Goal: Task Accomplishment & Management: Manage account settings

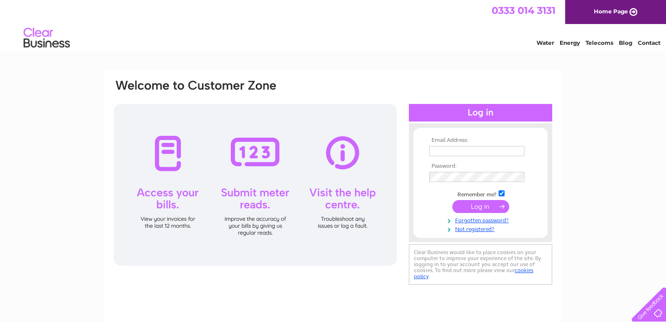
type input "vic@just-solutions.net"
click at [477, 207] on input "submit" at bounding box center [480, 206] width 57 height 13
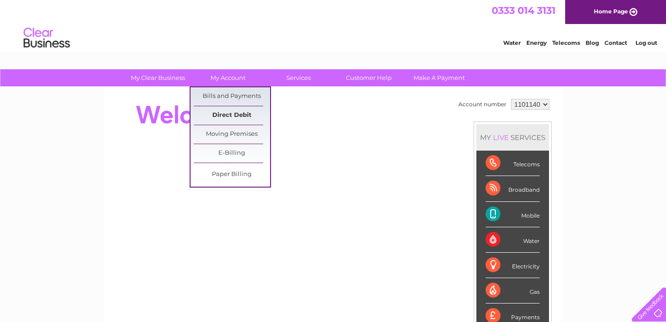
click at [242, 114] on link "Direct Debit" at bounding box center [232, 115] width 76 height 18
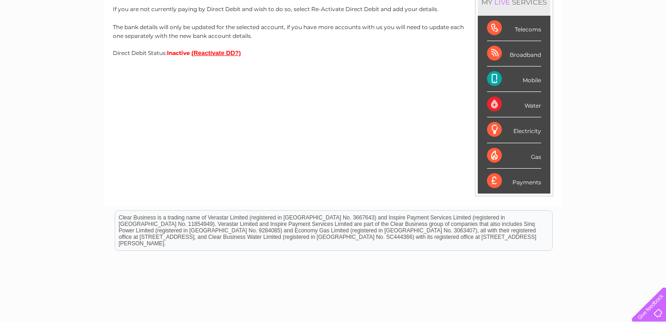
scroll to position [148, 0]
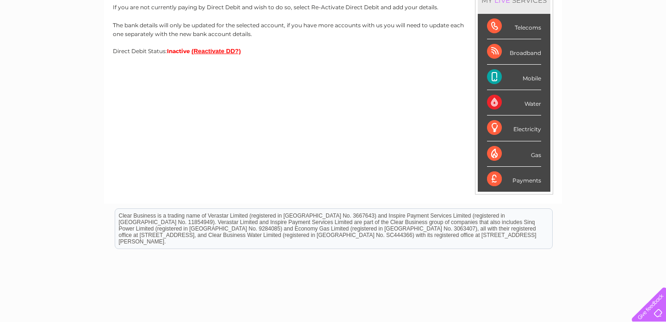
click at [494, 180] on div "Payments" at bounding box center [514, 179] width 54 height 25
click at [493, 179] on div "Payments" at bounding box center [514, 179] width 54 height 25
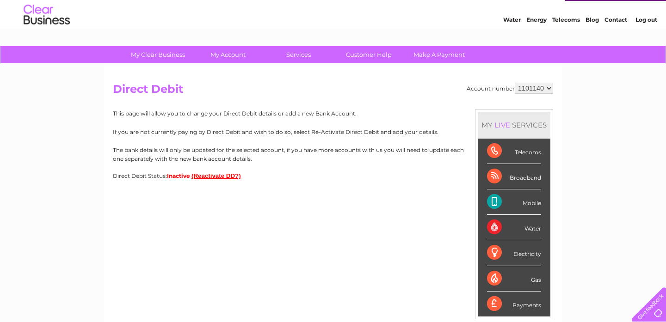
scroll to position [19, 0]
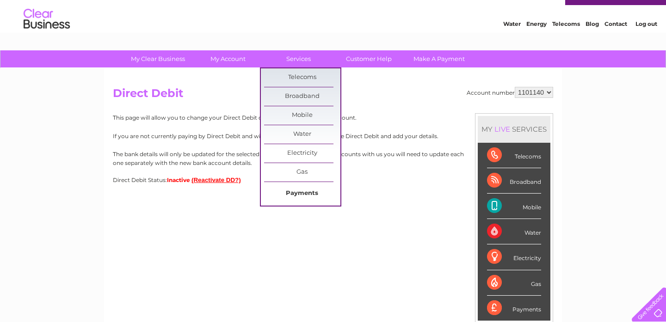
click at [296, 194] on link "Payments" at bounding box center [302, 193] width 76 height 18
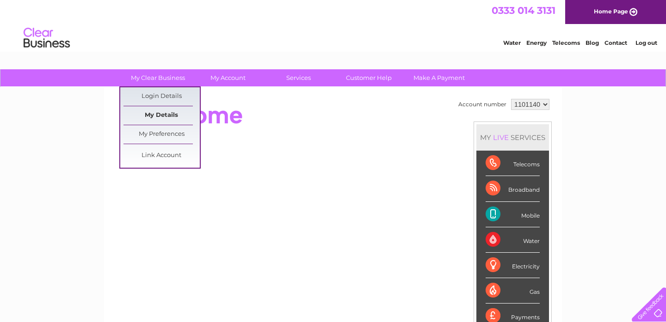
click at [168, 114] on link "My Details" at bounding box center [161, 115] width 76 height 18
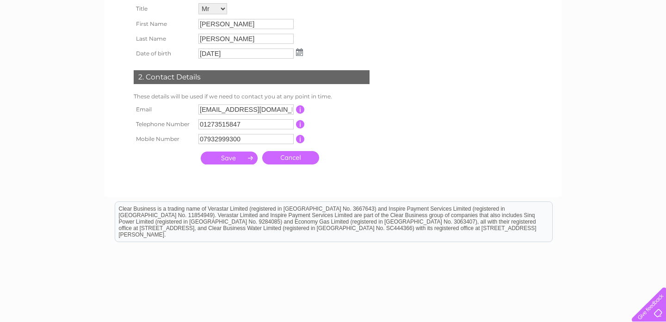
scroll to position [176, 0]
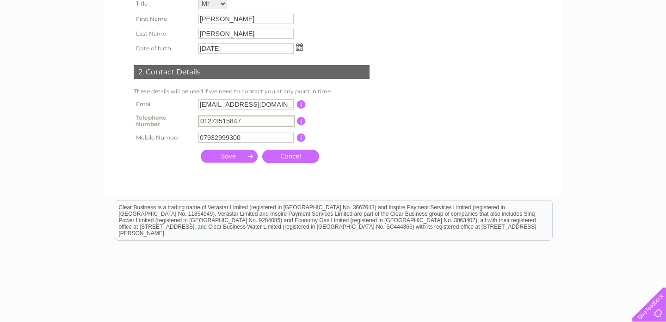
drag, startPoint x: 247, startPoint y: 120, endPoint x: 196, endPoint y: 126, distance: 51.2
click at [196, 126] on td "01273515847" at bounding box center [246, 121] width 101 height 18
type input "0"
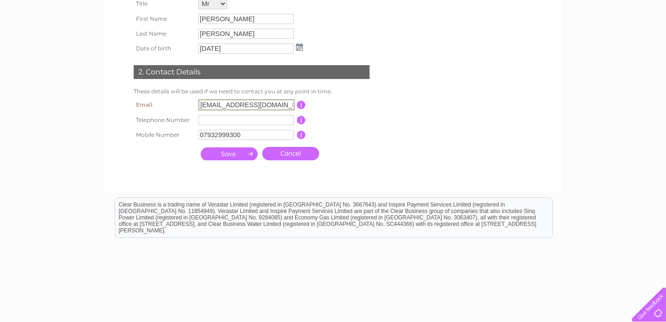
drag, startPoint x: 273, startPoint y: 106, endPoint x: 190, endPoint y: 105, distance: 82.3
click at [190, 105] on tr "Email vic@just-solutions.net This should be a valid email address" at bounding box center [255, 105] width 248 height 16
type input "vic@victhorpe.co.uk"
click at [208, 122] on input "text" at bounding box center [245, 120] width 95 height 10
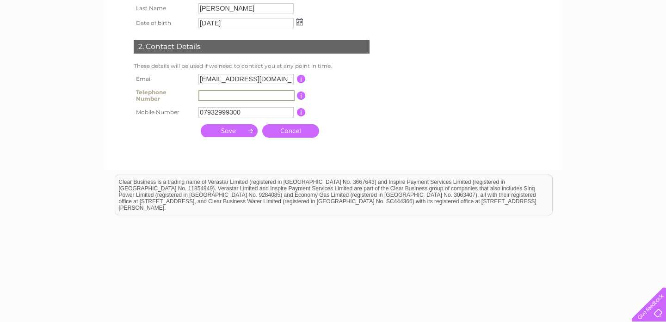
scroll to position [206, 0]
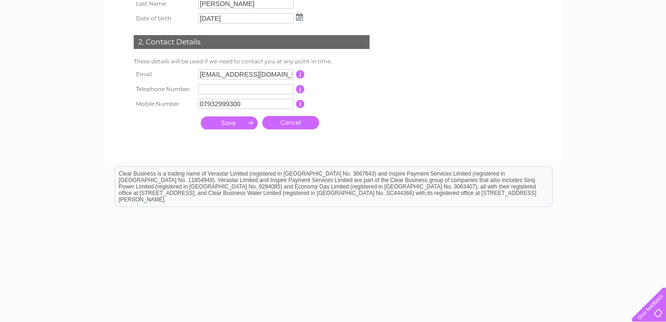
click at [248, 126] on input "submit" at bounding box center [229, 122] width 57 height 13
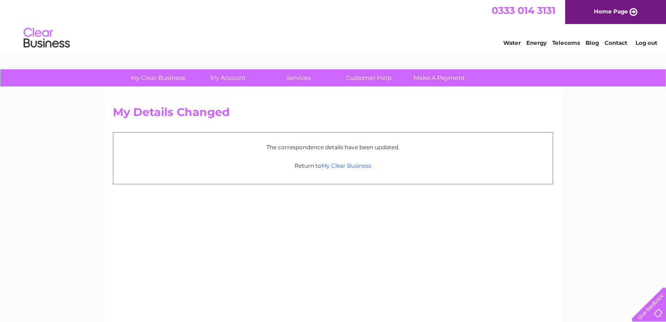
click at [330, 165] on link "My Clear Business" at bounding box center [346, 165] width 50 height 7
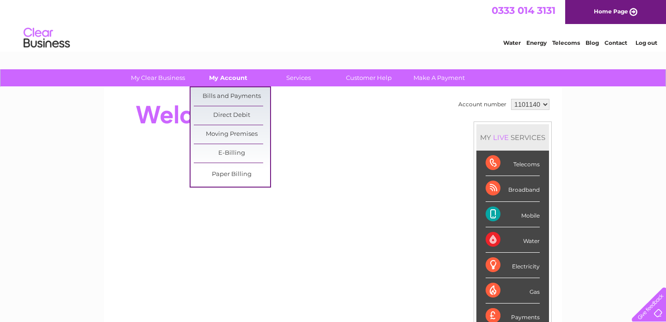
scroll to position [1, 0]
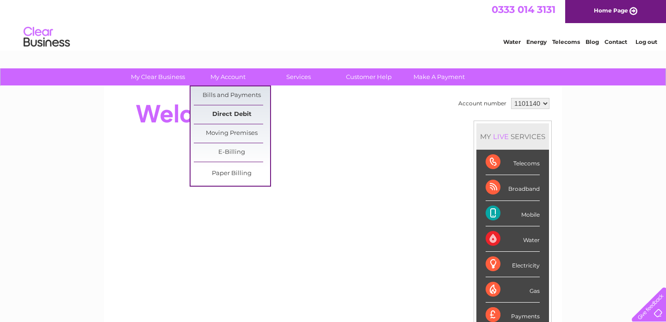
click at [240, 115] on link "Direct Debit" at bounding box center [232, 114] width 76 height 18
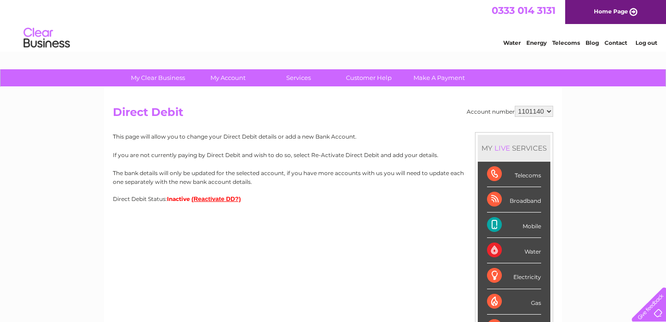
click at [220, 198] on button "(Reactivate DD?)" at bounding box center [215, 198] width 49 height 7
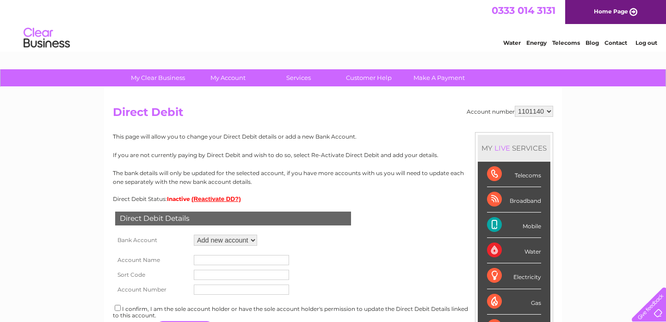
click at [252, 239] on select "Add new account ****1888 ****7259 ****7259 ****7259 ****7259" at bounding box center [225, 240] width 63 height 11
select select "1542629"
click at [194, 235] on select "Add new account ****1888 ****7259 ****7259 ****7259 ****7259" at bounding box center [225, 240] width 63 height 11
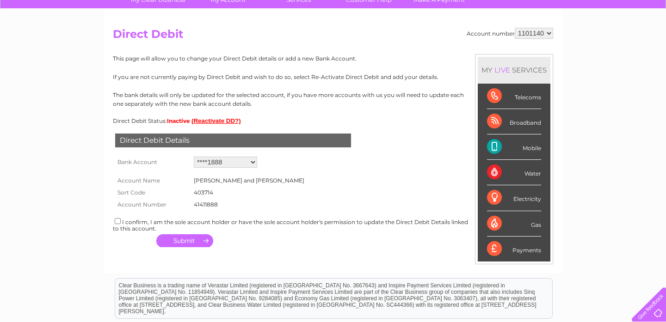
scroll to position [79, 0]
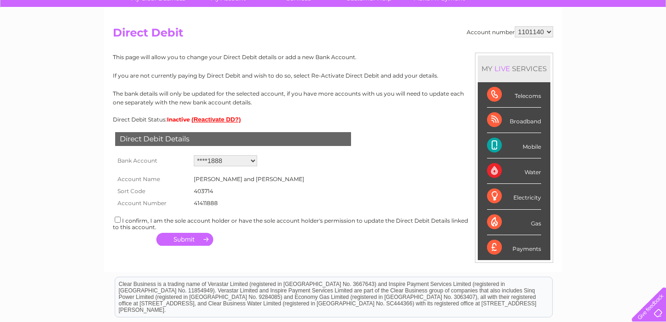
click at [119, 220] on input "checkbox" at bounding box center [118, 220] width 6 height 6
checkbox input "true"
click at [203, 241] on button "button" at bounding box center [184, 239] width 57 height 13
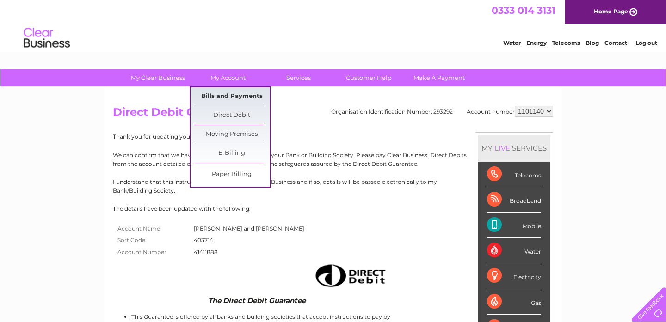
click at [236, 98] on link "Bills and Payments" at bounding box center [232, 96] width 76 height 18
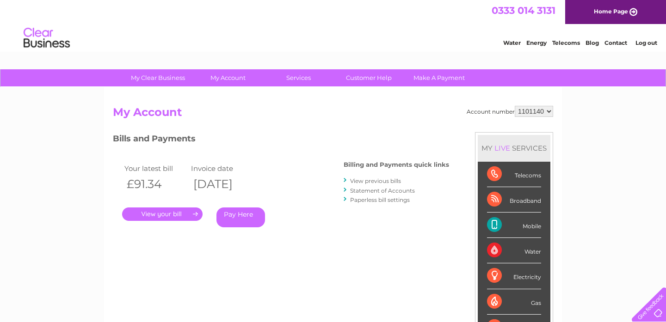
click at [643, 43] on link "Log out" at bounding box center [646, 42] width 22 height 7
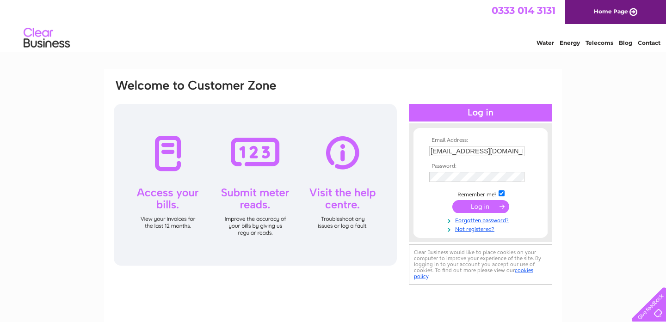
click at [493, 150] on input "[EMAIL_ADDRESS][DOMAIN_NAME]" at bounding box center [476, 151] width 95 height 10
drag, startPoint x: 496, startPoint y: 150, endPoint x: 445, endPoint y: 152, distance: 51.3
click at [445, 151] on input "[EMAIL_ADDRESS][DOMAIN_NAME]" at bounding box center [477, 151] width 96 height 11
type input "[EMAIL_ADDRESS][DOMAIN_NAME]"
click at [479, 208] on input "submit" at bounding box center [480, 206] width 57 height 13
